Goal: Register for event/course

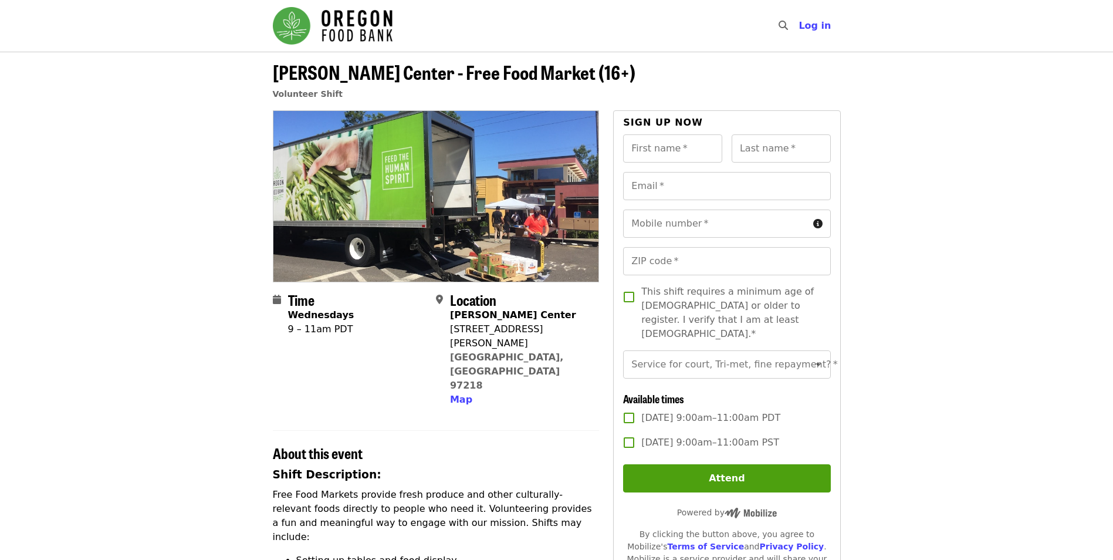
click at [569, 69] on header "[PERSON_NAME] Center - Free Food Market (16+) Volunteer Shift" at bounding box center [557, 86] width 568 height 49
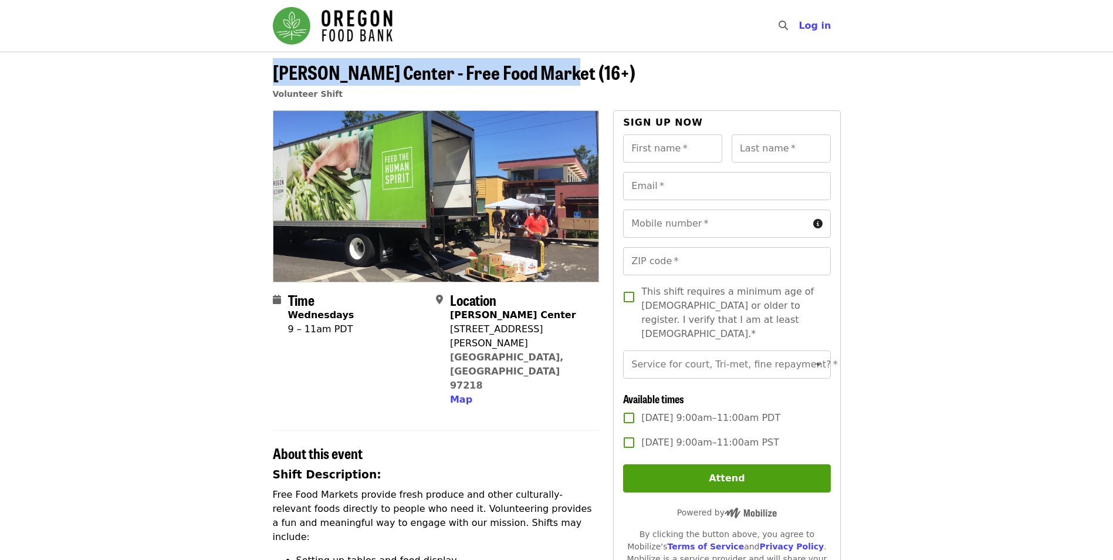
drag, startPoint x: 559, startPoint y: 72, endPoint x: 221, endPoint y: 81, distance: 338.0
click at [221, 81] on header "[PERSON_NAME] Center - Free Food Market (16+) Volunteer Shift" at bounding box center [556, 81] width 1113 height 59
copy span "[PERSON_NAME] Center - Free Food Market (16+)"
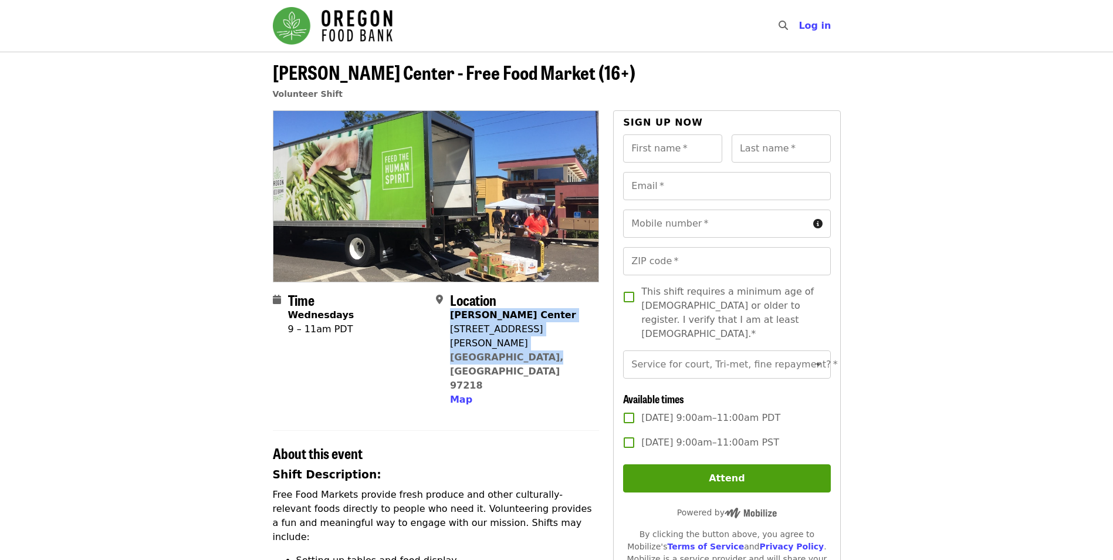
drag, startPoint x: 540, startPoint y: 346, endPoint x: 449, endPoint y: 319, distance: 94.5
click at [450, 319] on div "[PERSON_NAME][GEOGRAPHIC_DATA] [STREET_ADDRESS][PERSON_NAME] Map" at bounding box center [520, 357] width 140 height 99
copy span "[PERSON_NAME][GEOGRAPHIC_DATA] [STREET_ADDRESS][PERSON_NAME]"
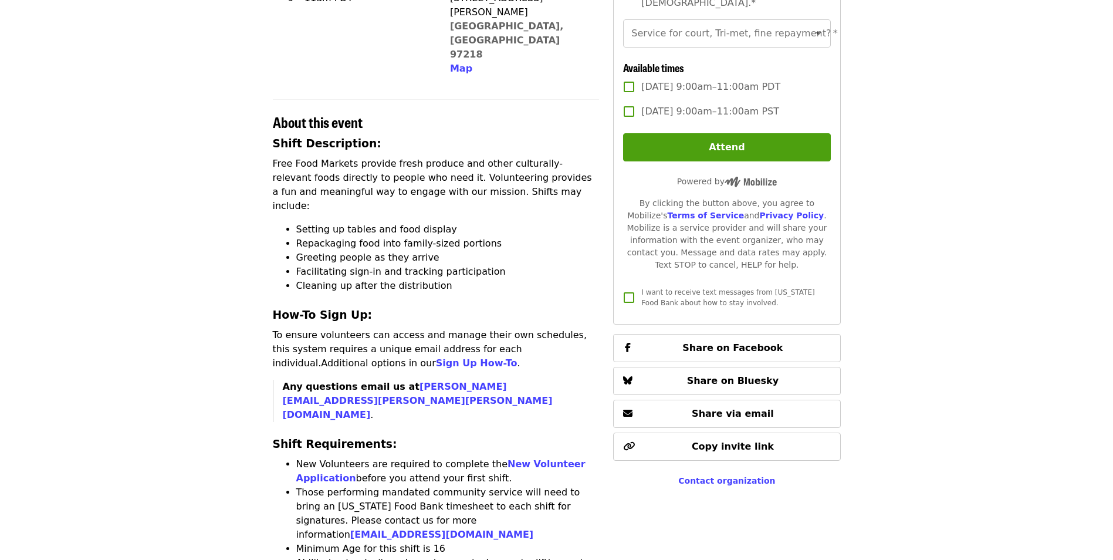
scroll to position [352, 0]
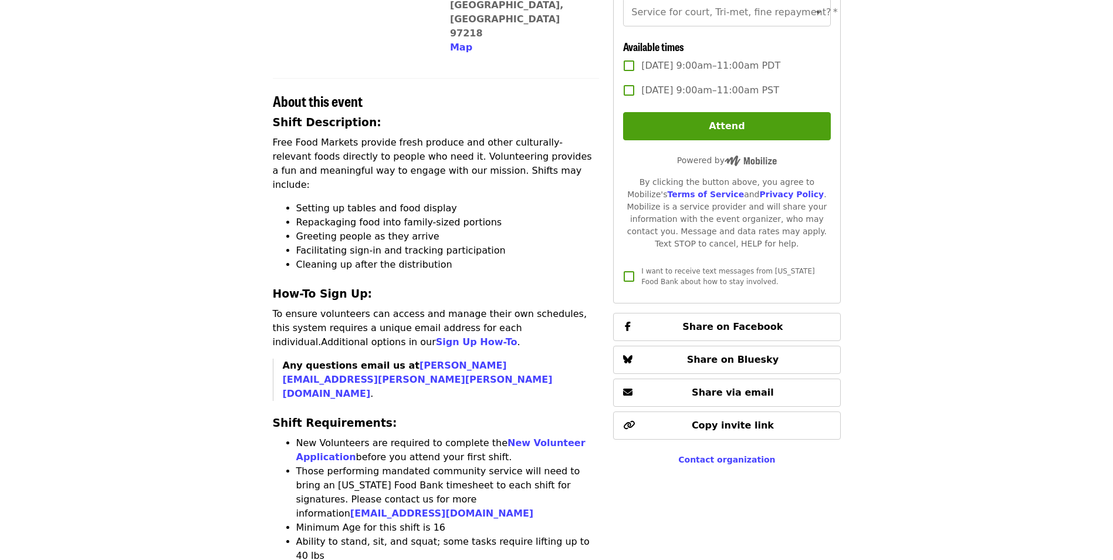
drag, startPoint x: 289, startPoint y: 355, endPoint x: 511, endPoint y: 372, distance: 222.4
click at [511, 436] on li "New Volunteers are required to complete the New Volunteer Application before yo…" at bounding box center [447, 450] width 303 height 28
copy li "New Volunteers are required to complete the New Volunteer Application before yo…"
